Goal: Task Accomplishment & Management: Complete application form

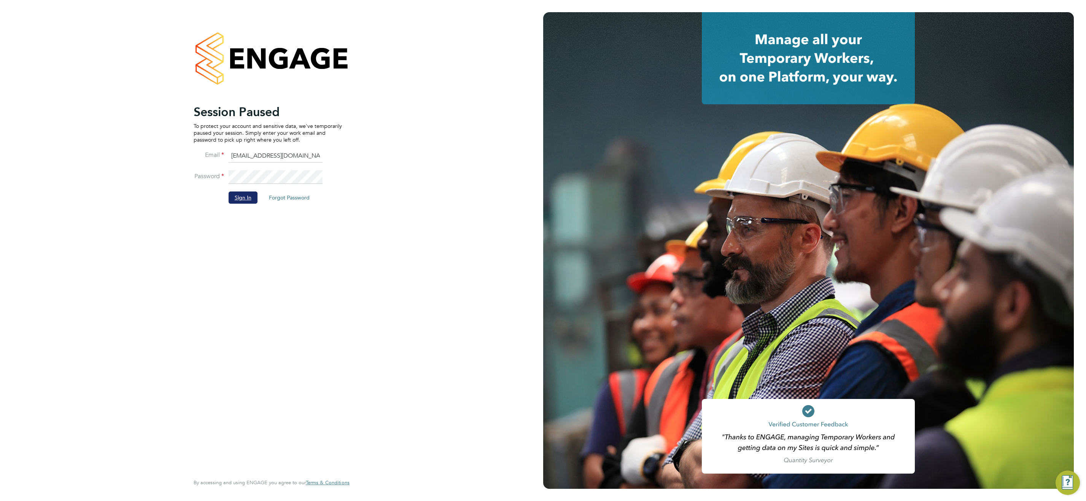
click at [240, 199] on button "Sign In" at bounding box center [243, 197] width 29 height 12
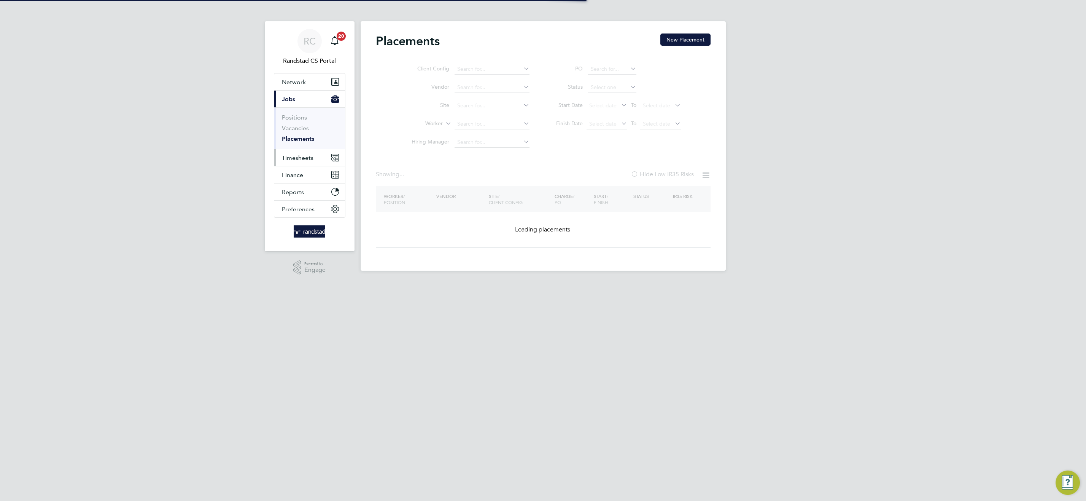
click at [304, 159] on span "Timesheets" at bounding box center [298, 157] width 32 height 7
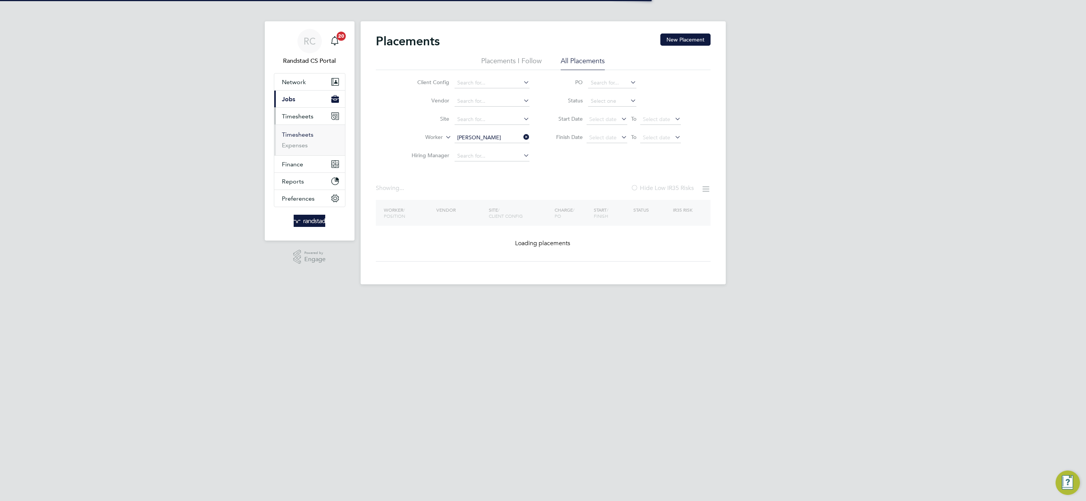
click at [304, 135] on link "Timesheets" at bounding box center [298, 134] width 32 height 7
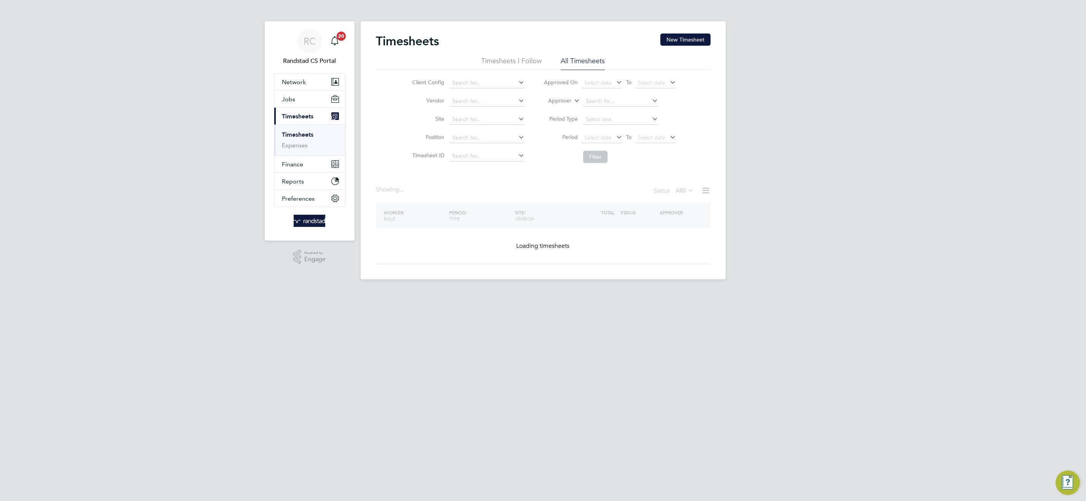
click at [581, 100] on li "Approver" at bounding box center [609, 101] width 151 height 18
click at [573, 100] on icon at bounding box center [573, 98] width 0 height 7
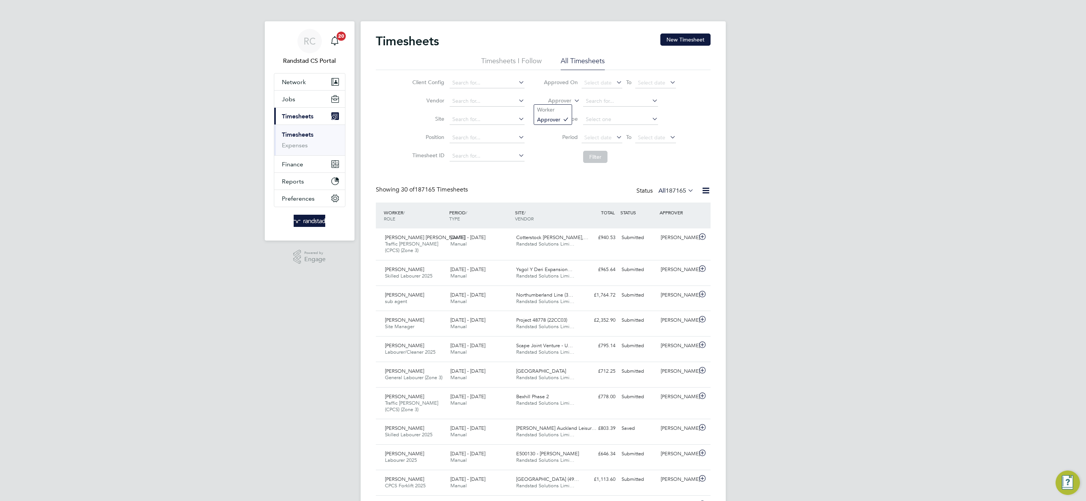
click at [573, 101] on icon at bounding box center [573, 98] width 0 height 7
click at [567, 109] on li "Worker" at bounding box center [553, 110] width 38 height 10
click at [597, 105] on input at bounding box center [620, 101] width 75 height 11
click at [610, 110] on b "Brown" at bounding box center [610, 111] width 16 height 6
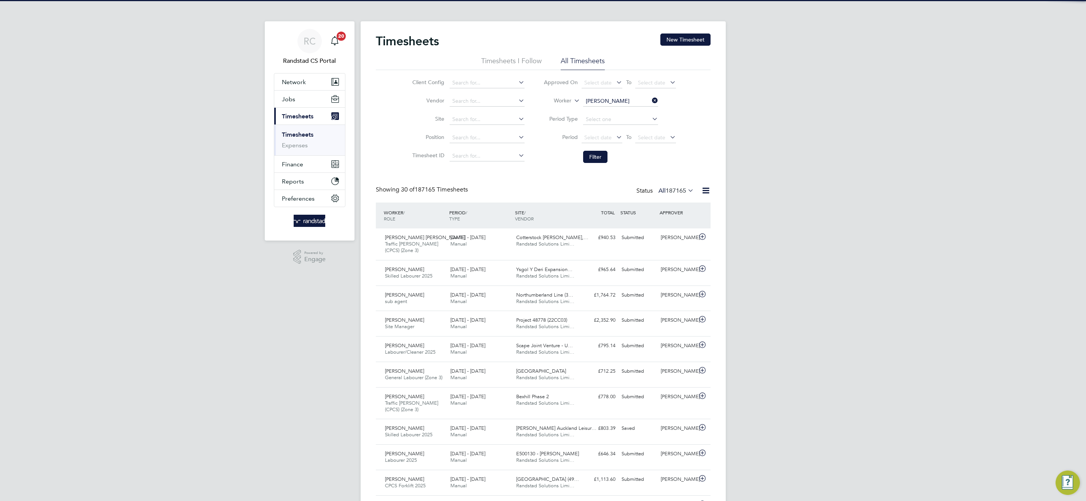
type input "[PERSON_NAME]"
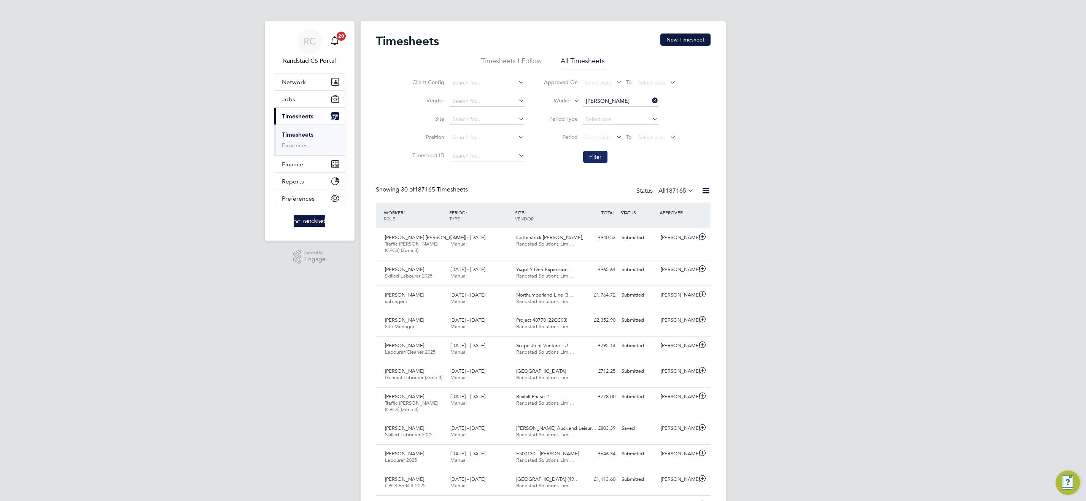
click at [598, 153] on button "Filter" at bounding box center [595, 157] width 24 height 12
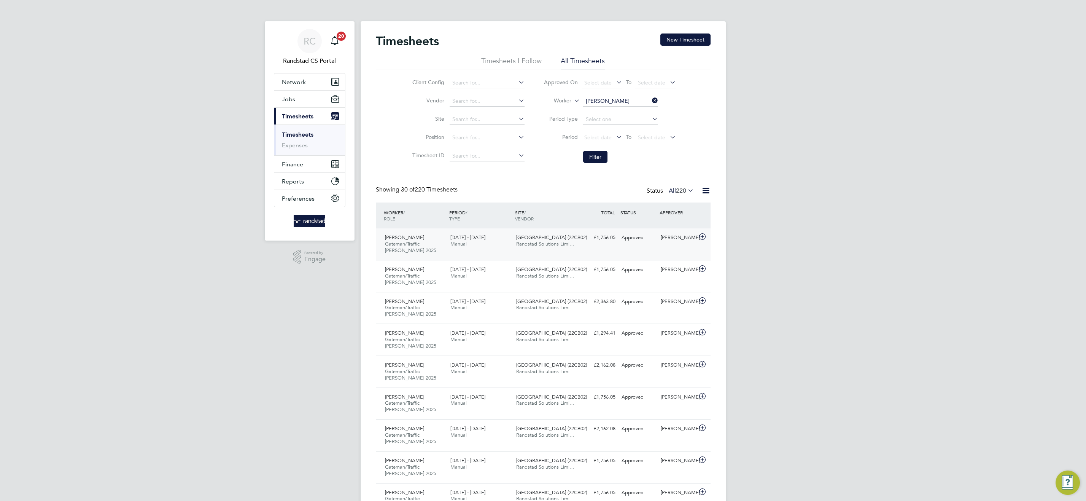
click at [524, 246] on span "Randstad Solutions Limi…" at bounding box center [545, 243] width 58 height 6
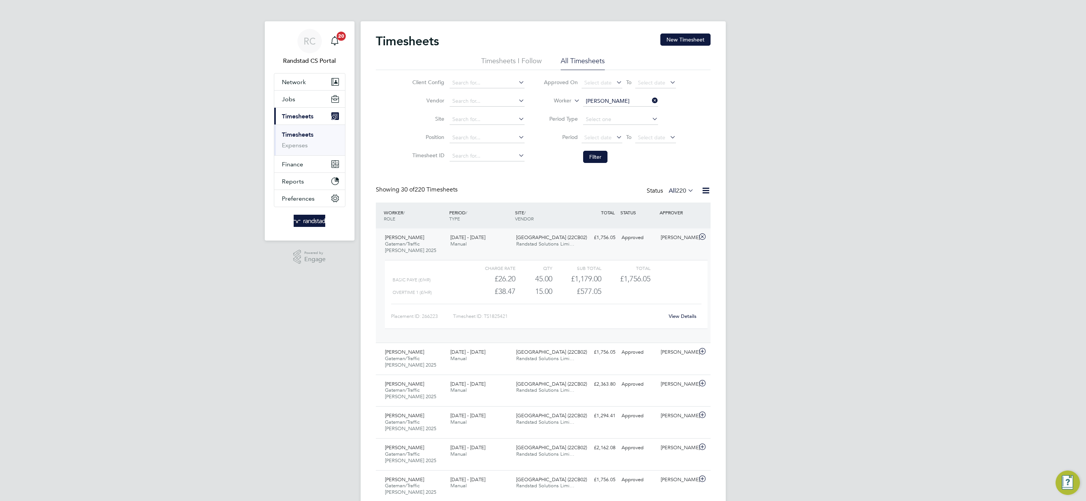
click at [690, 314] on link "View Details" at bounding box center [683, 316] width 28 height 6
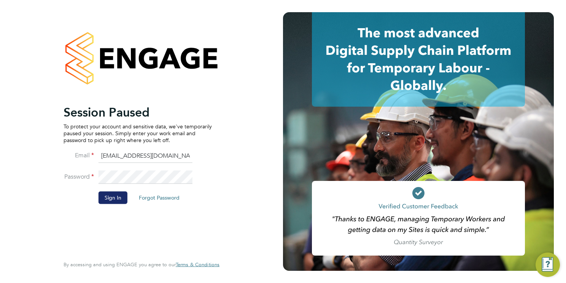
click at [111, 198] on button "Sign In" at bounding box center [113, 197] width 29 height 12
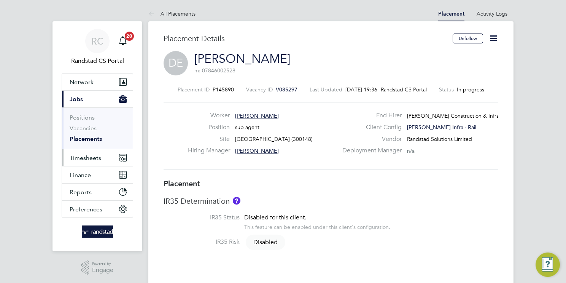
click at [79, 160] on span "Timesheets" at bounding box center [86, 157] width 32 height 7
click at [93, 159] on span "Timesheets" at bounding box center [86, 157] width 32 height 7
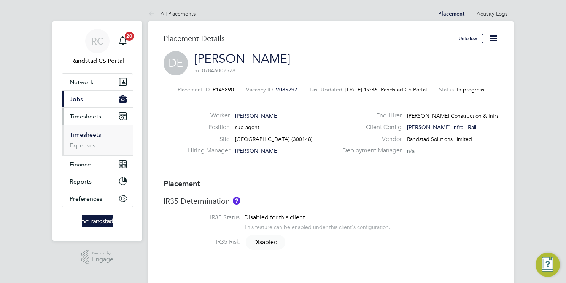
click at [98, 135] on link "Timesheets" at bounding box center [86, 134] width 32 height 7
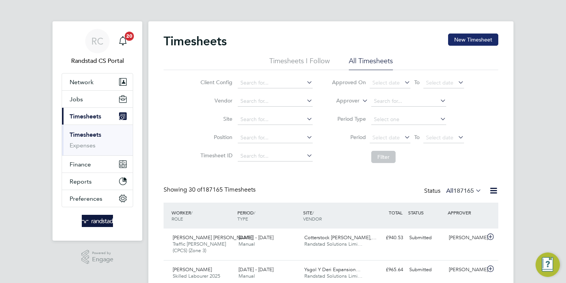
click at [476, 41] on button "New Timesheet" at bounding box center [473, 39] width 50 height 12
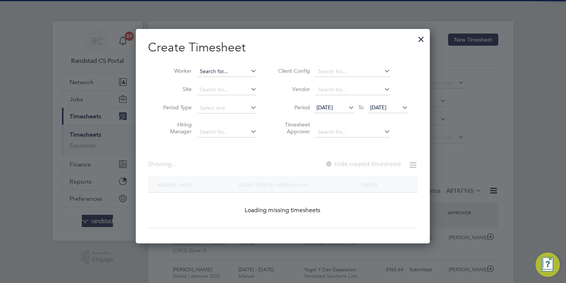
click at [220, 67] on input at bounding box center [227, 71] width 60 height 11
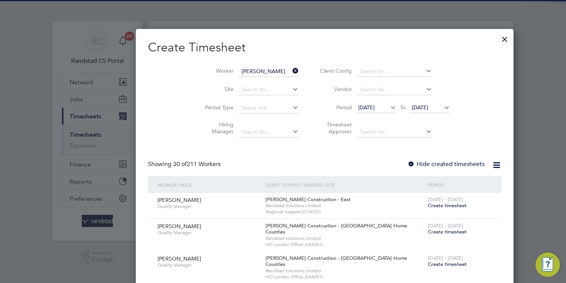
click at [236, 84] on li "Collin Browne" at bounding box center [230, 81] width 67 height 10
type input "[PERSON_NAME]"
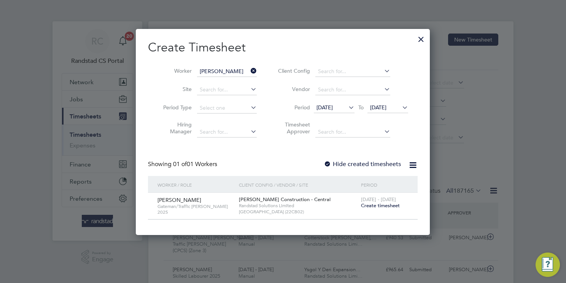
click at [376, 205] on span "Create timesheet" at bounding box center [380, 205] width 39 height 6
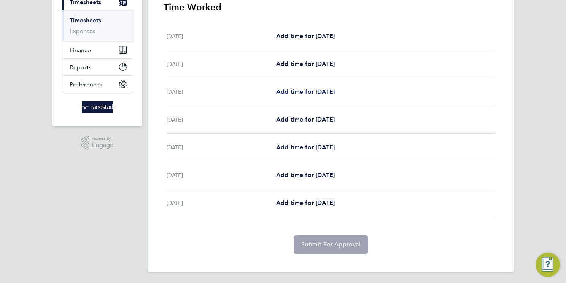
click at [328, 89] on span "Add time for Mon 22 Sep" at bounding box center [305, 91] width 59 height 7
select select "30"
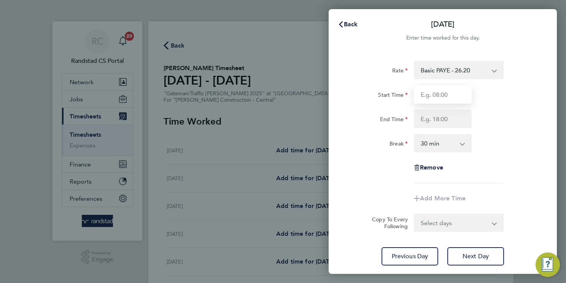
click at [440, 91] on input "Start Time" at bounding box center [443, 94] width 58 height 18
click at [451, 121] on input "End Time" at bounding box center [443, 119] width 58 height 18
type input "06:00"
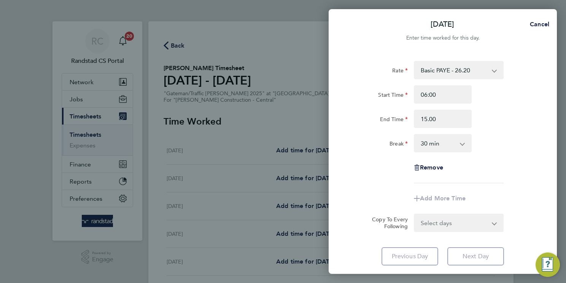
click at [451, 142] on select "0 min 15 min 30 min 45 min 60 min 75 min 90 min" at bounding box center [438, 143] width 47 height 17
type input "15:00"
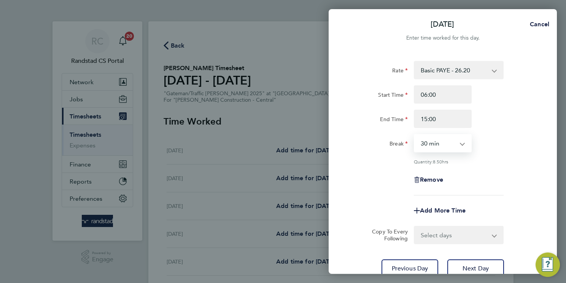
select select "0"
click at [415, 135] on select "0 min 15 min 30 min 45 min 60 min 75 min 90 min" at bounding box center [438, 143] width 47 height 17
click at [448, 232] on select "Select days Day Tuesday Wednesday Thursday Friday" at bounding box center [455, 234] width 80 height 17
click at [526, 164] on div "Rate Basic PAYE - 26.20 Overtime 1 - 38.47 Overtime 2 - 50.43 Start Time 06:00 …" at bounding box center [443, 128] width 186 height 134
click at [435, 209] on span "Add More Time" at bounding box center [443, 210] width 46 height 7
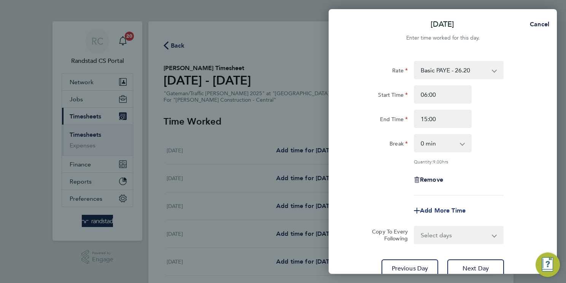
select select "null"
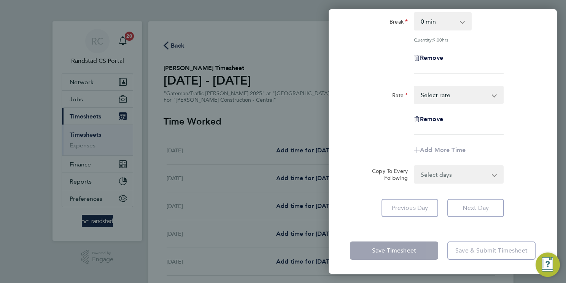
click at [434, 94] on select "Basic PAYE - 26.20 Overtime 1 - 38.47 Overtime 2 - 50.43 Select rate" at bounding box center [454, 94] width 79 height 17
select select "30"
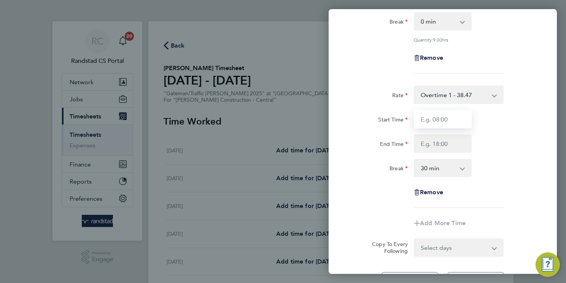
click at [439, 118] on input "Start Time" at bounding box center [443, 119] width 58 height 18
type input "15:00"
click at [425, 149] on input "End Time" at bounding box center [443, 143] width 58 height 18
click at [452, 164] on select "0 min 15 min 30 min 45 min 60 min 75 min 90 min" at bounding box center [438, 167] width 47 height 17
type input "18:00"
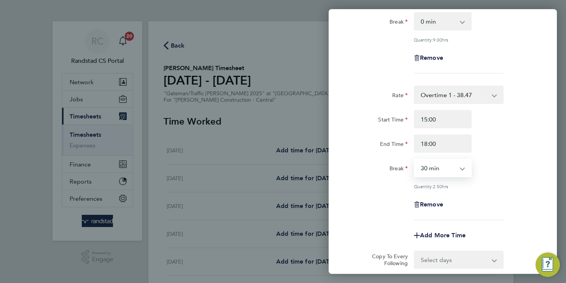
select select "0"
click at [415, 159] on select "0 min 15 min 30 min 45 min 60 min 75 min 90 min" at bounding box center [438, 167] width 47 height 17
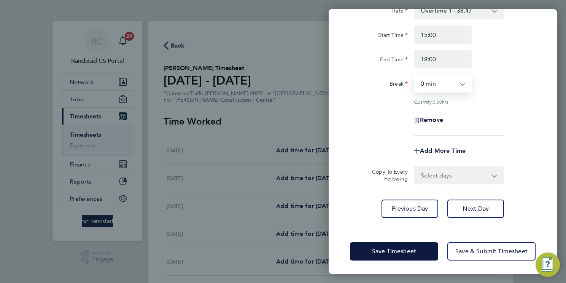
click at [449, 171] on select "Select days Day Tuesday Wednesday Thursday Friday" at bounding box center [455, 175] width 80 height 17
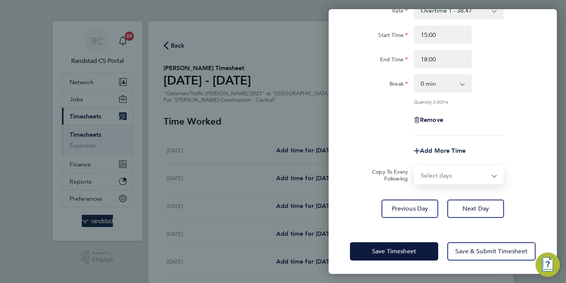
select select "DAY"
click at [415, 167] on select "Select days Day Tuesday Wednesday Thursday Friday" at bounding box center [455, 175] width 80 height 17
select select "2025-09-26"
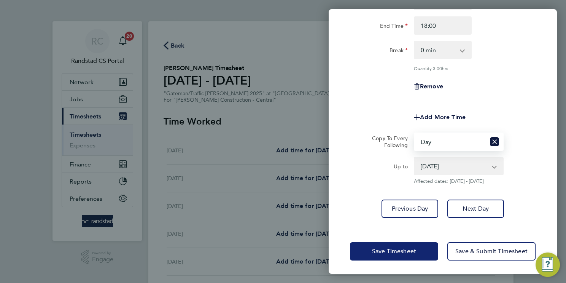
click at [384, 250] on span "Save Timesheet" at bounding box center [394, 251] width 44 height 8
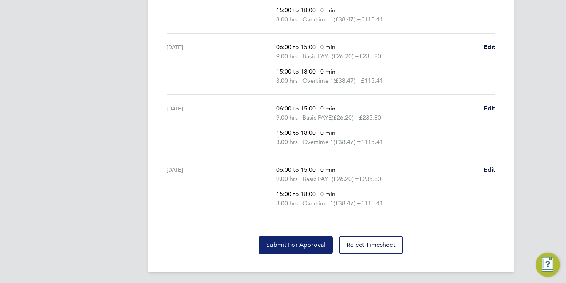
click at [296, 237] on button "Submit For Approval" at bounding box center [296, 245] width 74 height 18
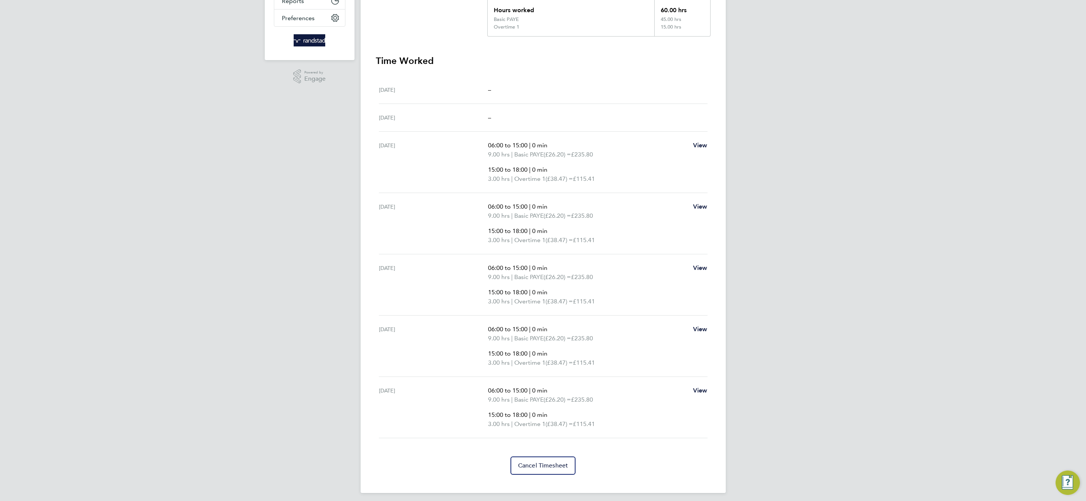
scroll to position [185, 0]
